Goal: Check status: Check status

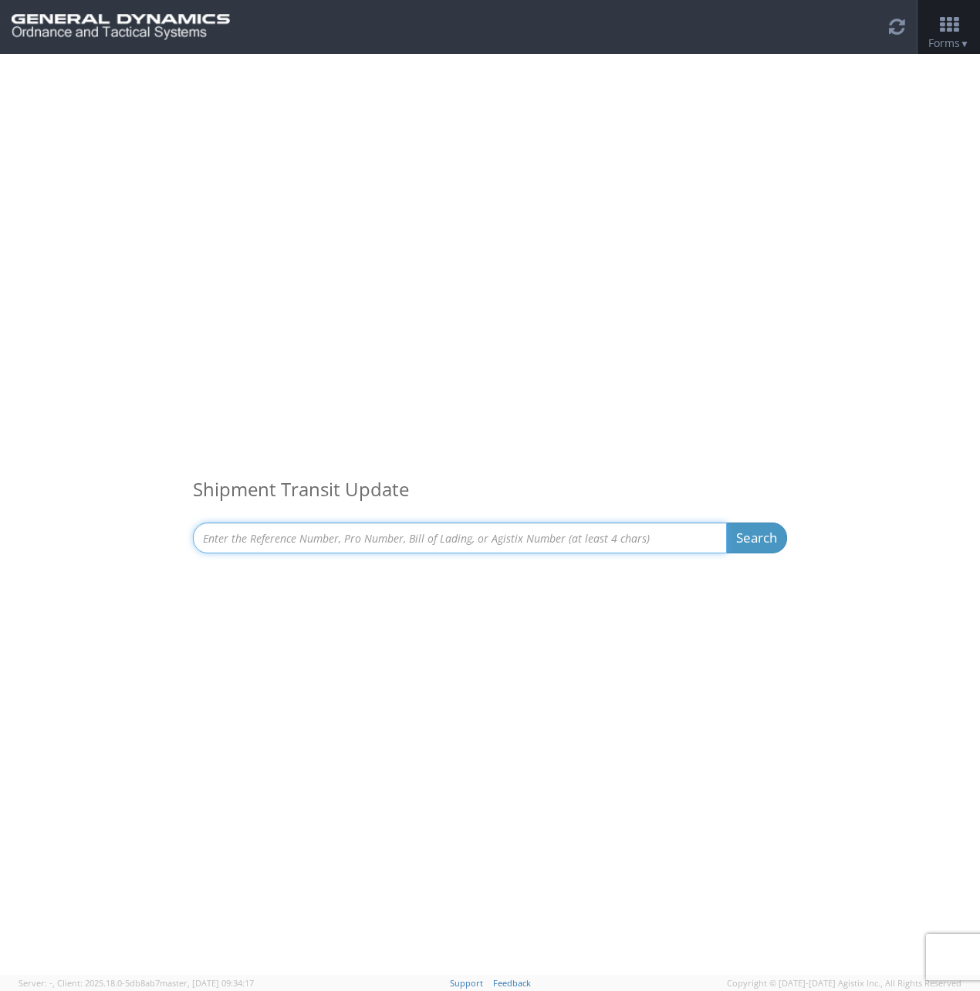
click at [469, 531] on input at bounding box center [460, 537] width 534 height 31
paste input "S043935846"
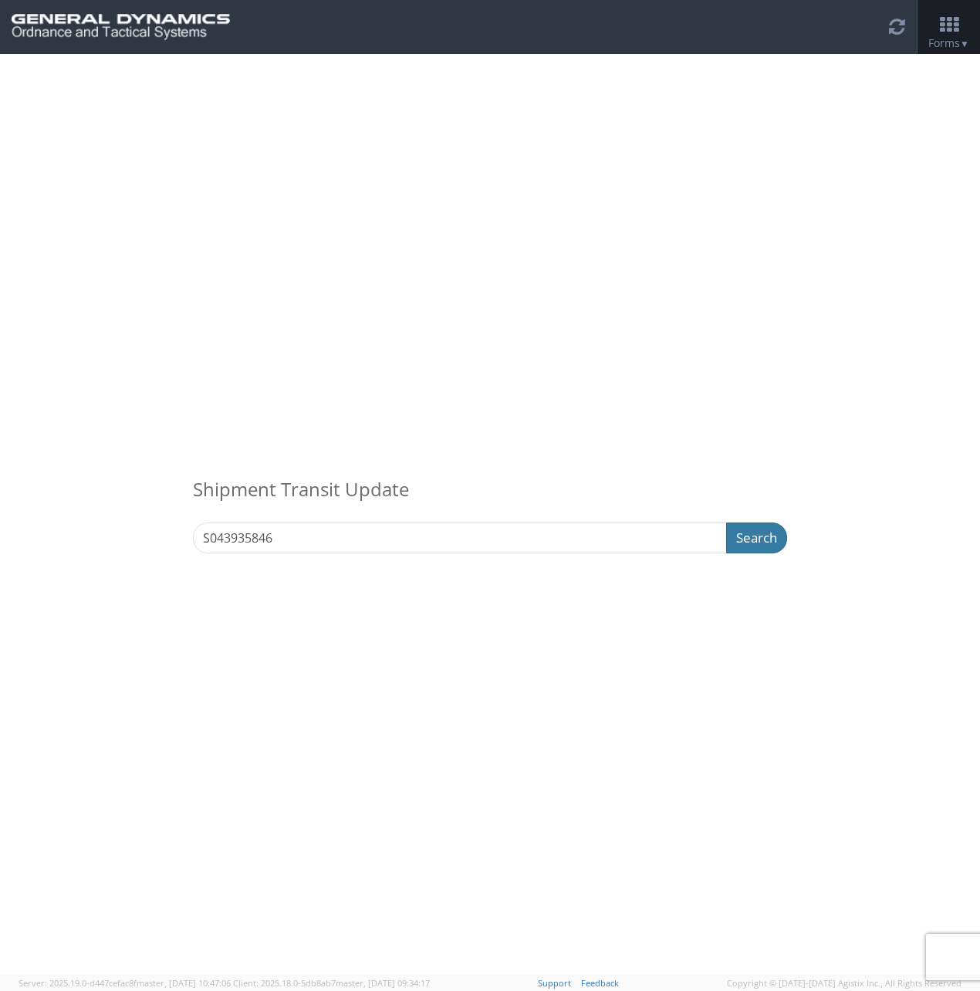
click at [748, 541] on button "Search" at bounding box center [756, 537] width 61 height 31
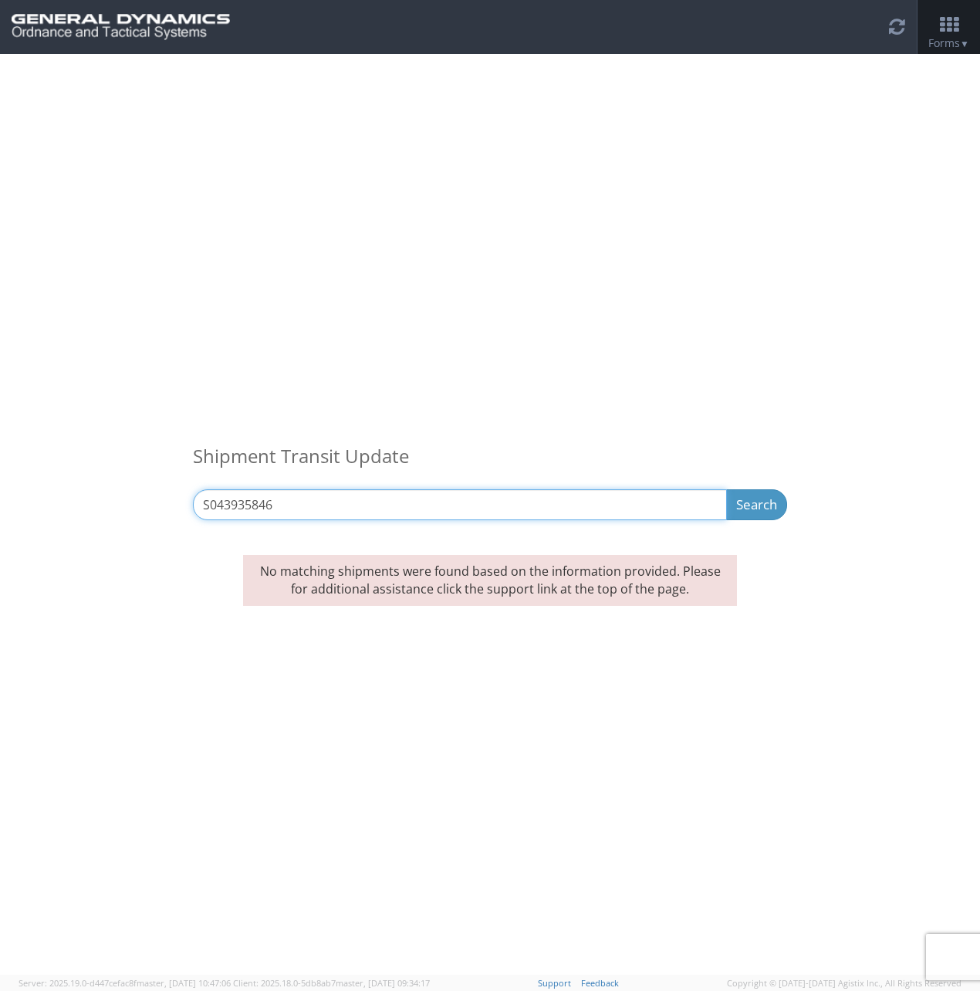
drag, startPoint x: 377, startPoint y: 499, endPoint x: 561, endPoint y: 533, distance: 186.8
click at [377, 499] on input "S043935846" at bounding box center [460, 504] width 534 height 31
paste input "299673"
click at [758, 511] on button "Search" at bounding box center [756, 504] width 61 height 31
drag, startPoint x: 499, startPoint y: 500, endPoint x: 541, endPoint y: 495, distance: 41.9
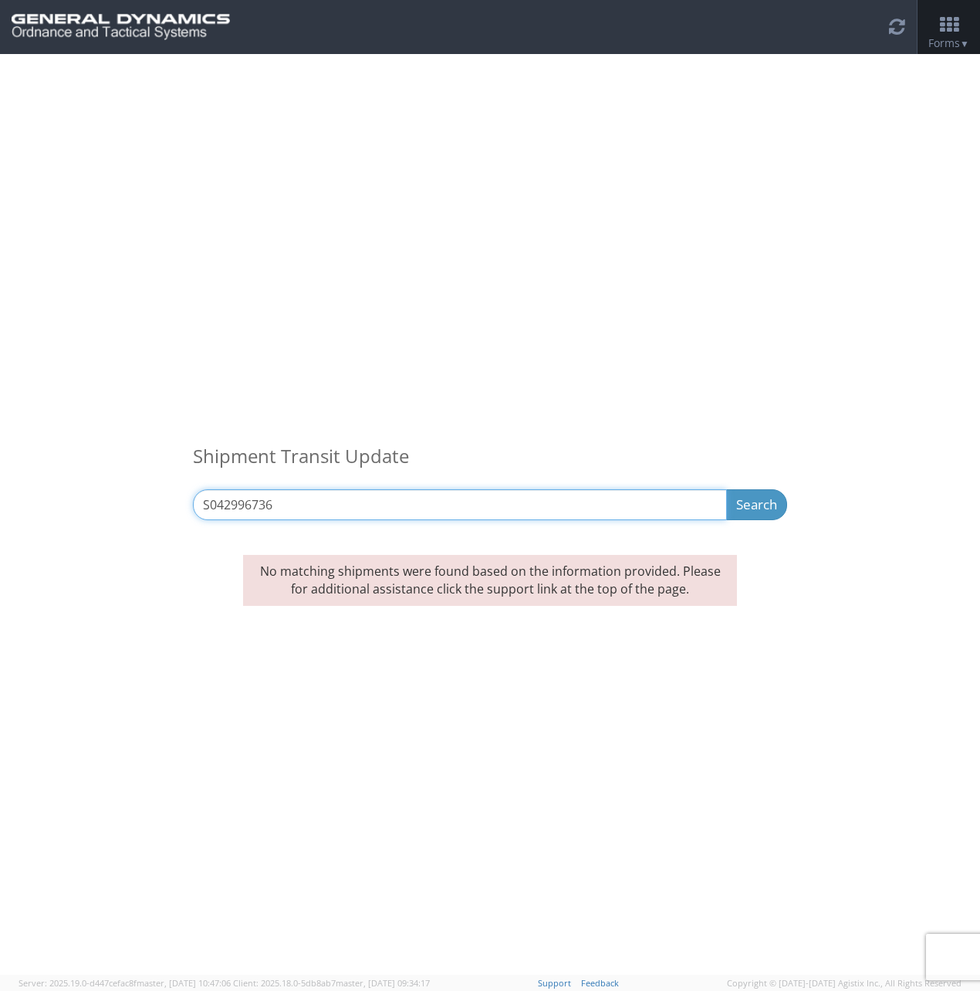
click at [499, 500] on input "S042996736" at bounding box center [460, 504] width 534 height 31
paste input "PI00835"
click at [752, 512] on button "Search" at bounding box center [756, 504] width 61 height 31
drag, startPoint x: 303, startPoint y: 492, endPoint x: 308, endPoint y: 500, distance: 9.0
click at [303, 492] on input "PI00835" at bounding box center [460, 504] width 534 height 31
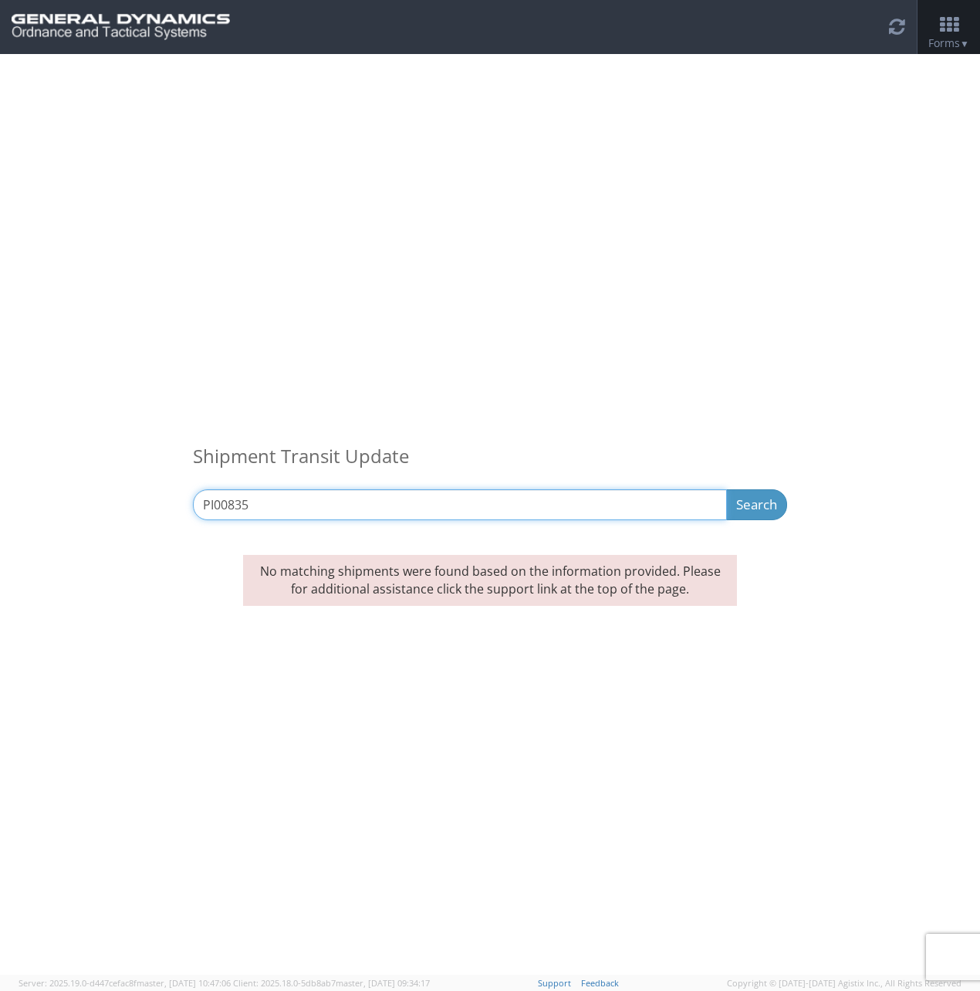
paste input "88579A"
click at [767, 522] on div "Shipment Transit Update 88579A Search Refine By Ship From Date To" at bounding box center [490, 296] width 980 height 485
click at [767, 514] on button "Search" at bounding box center [756, 504] width 61 height 31
click at [356, 495] on input "88579A" at bounding box center [460, 504] width 534 height 31
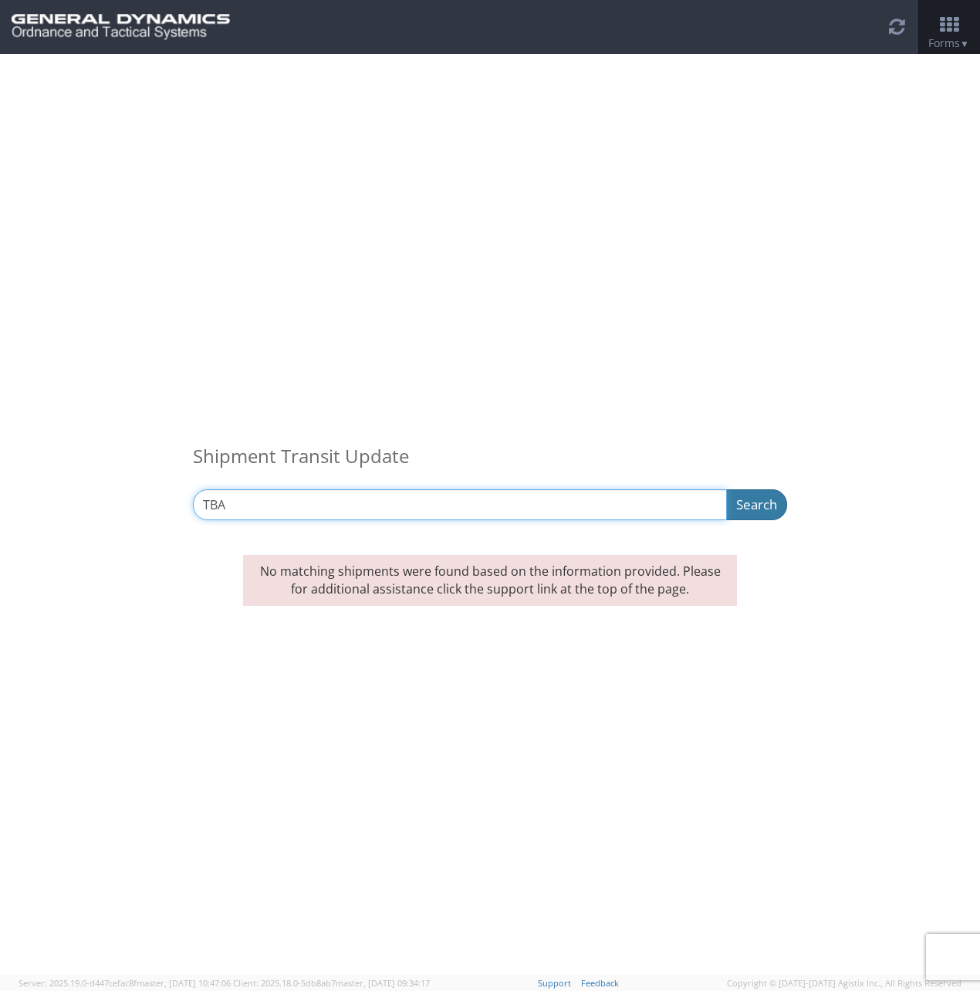
type input "TBA"
click at [782, 508] on button "Search" at bounding box center [756, 504] width 61 height 31
click at [764, 491] on button "Search" at bounding box center [756, 504] width 61 height 31
